Goal: Task Accomplishment & Management: Manage account settings

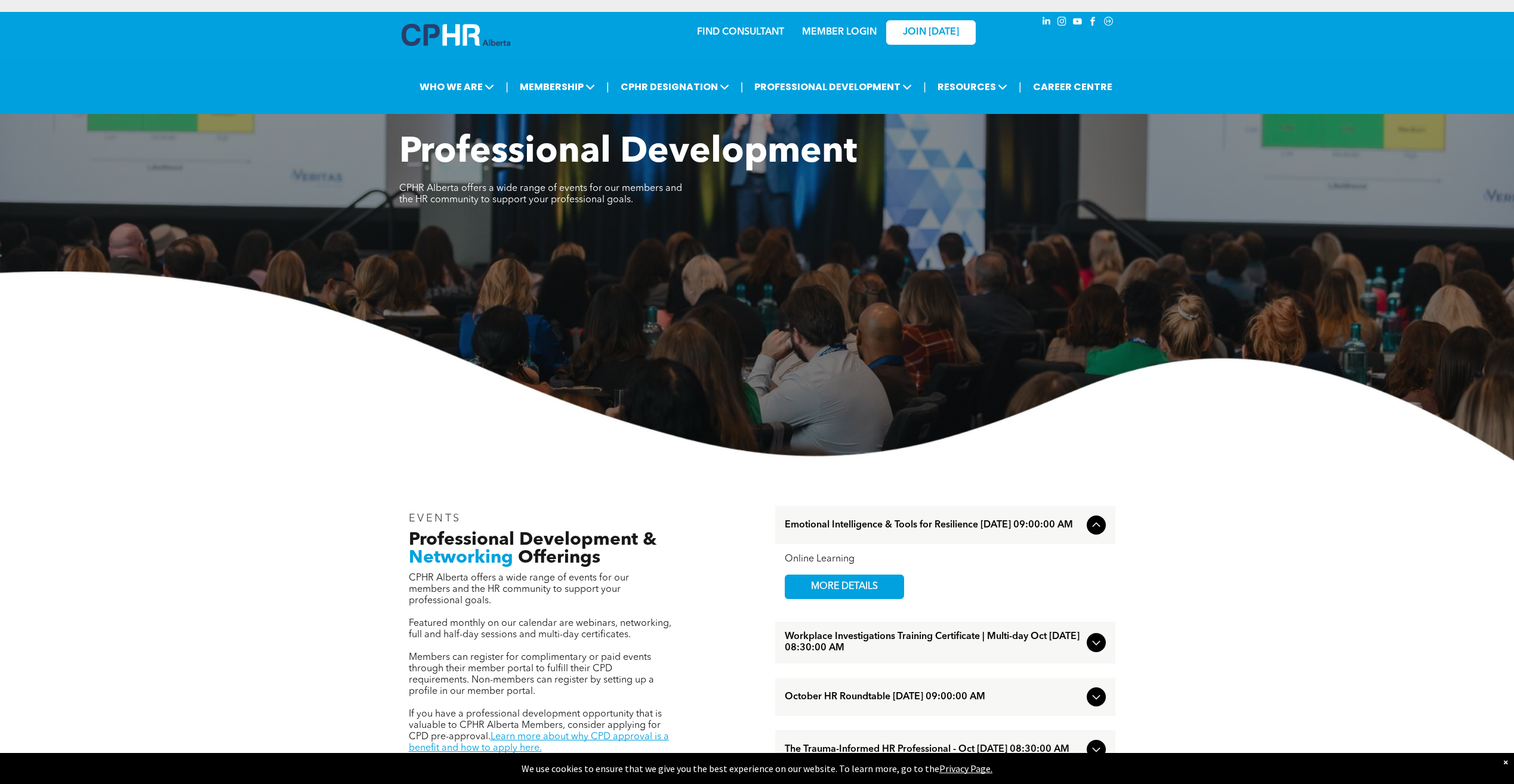
click at [870, 40] on div "JOIN [DATE]" at bounding box center [923, 32] width 110 height 38
click at [855, 26] on div "MEMBER LOGIN" at bounding box center [839, 28] width 77 height 22
click at [853, 29] on link "MEMBER LOGIN" at bounding box center [839, 32] width 74 height 10
click at [845, 32] on link "MEMBER LOGIN" at bounding box center [839, 32] width 74 height 10
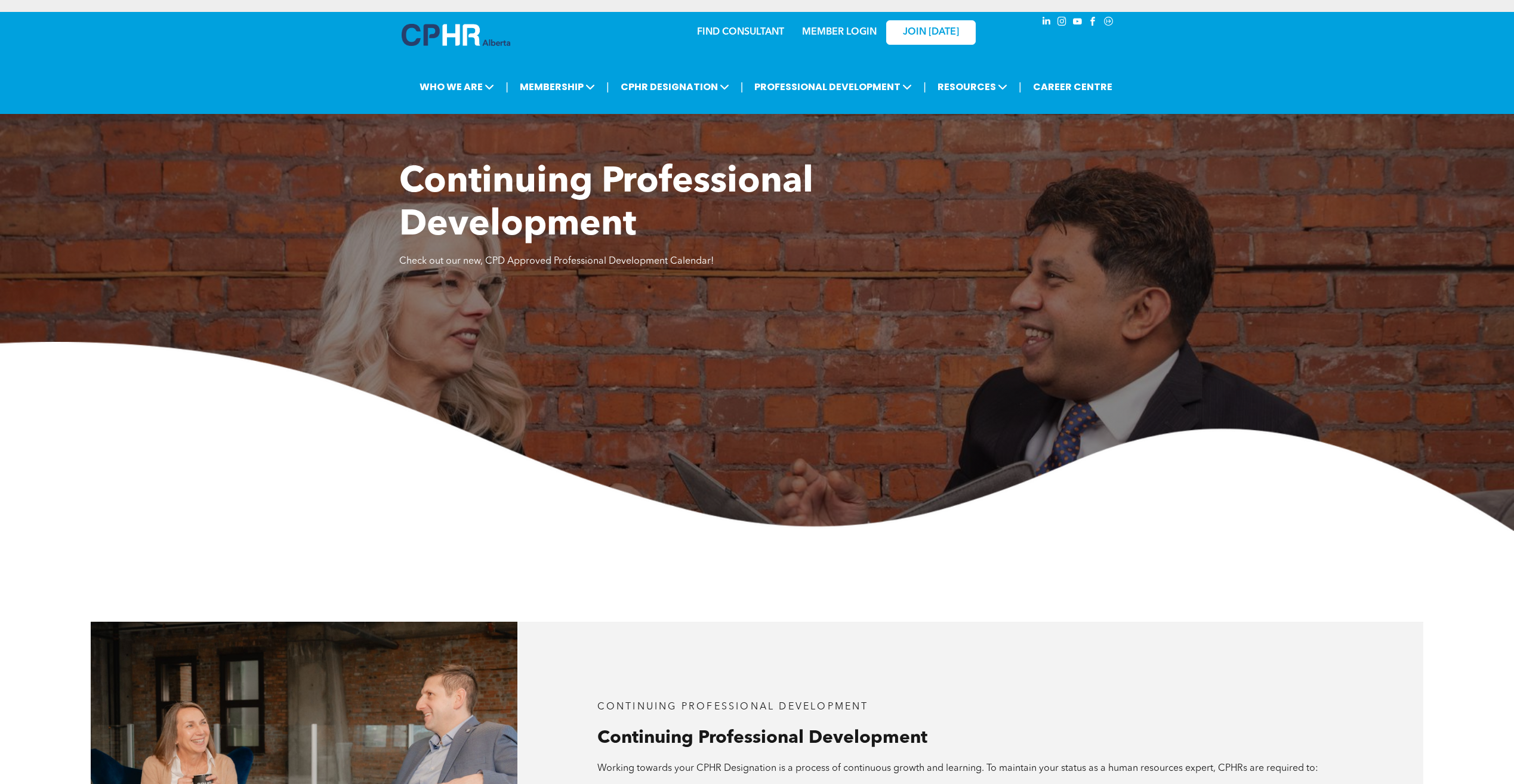
click at [842, 32] on link "MEMBER LOGIN" at bounding box center [839, 32] width 74 height 10
